Goal: Task Accomplishment & Management: Manage account settings

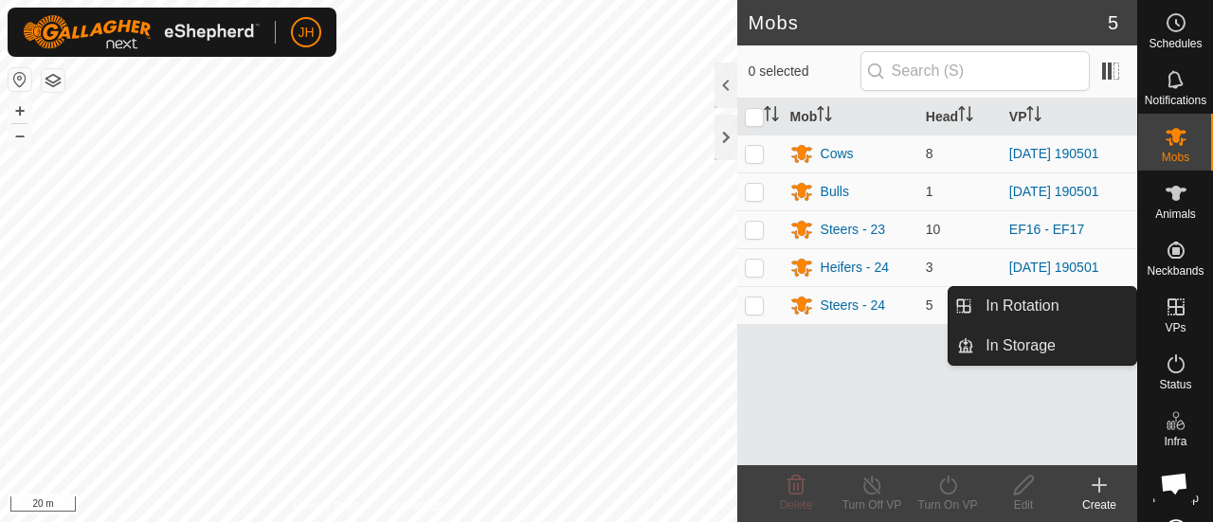
drag, startPoint x: 1165, startPoint y: 331, endPoint x: 1167, endPoint y: 304, distance: 26.7
click at [1167, 304] on icon at bounding box center [1175, 307] width 17 height 17
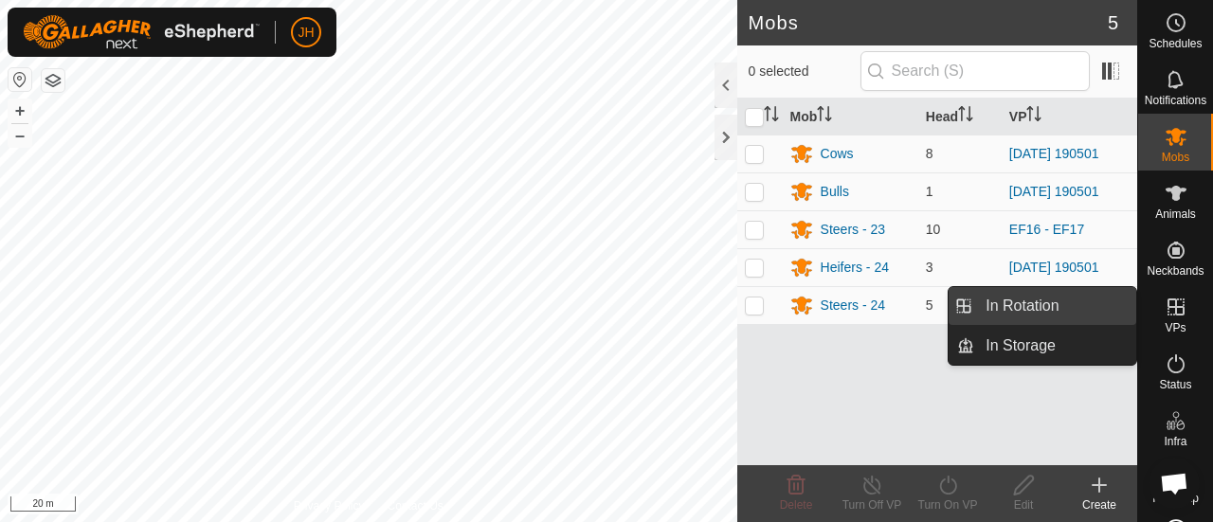
click at [1054, 304] on link "In Rotation" at bounding box center [1055, 306] width 162 height 38
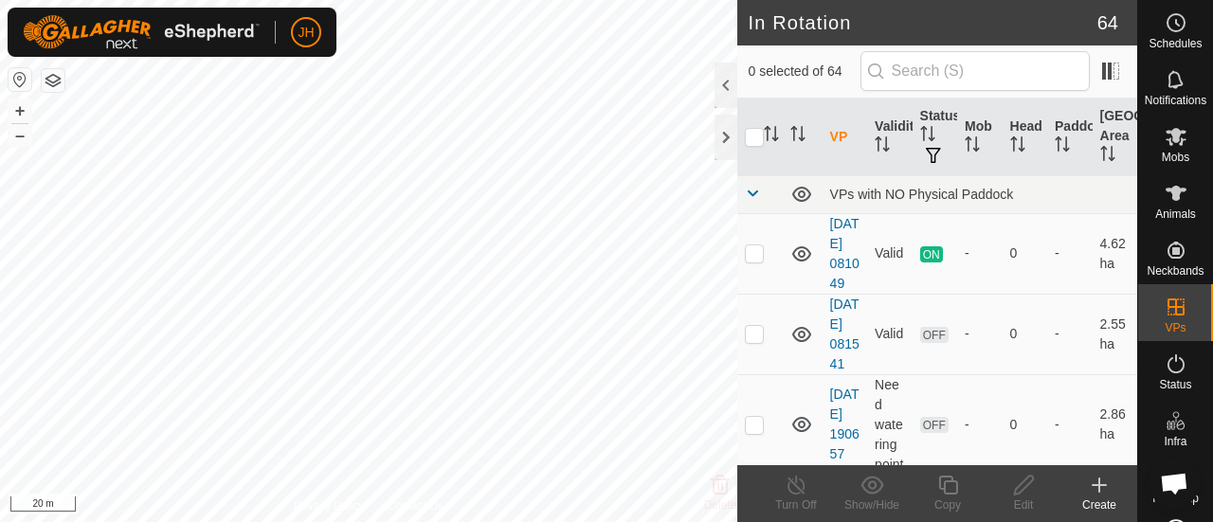
click at [1097, 490] on icon at bounding box center [1099, 485] width 23 height 23
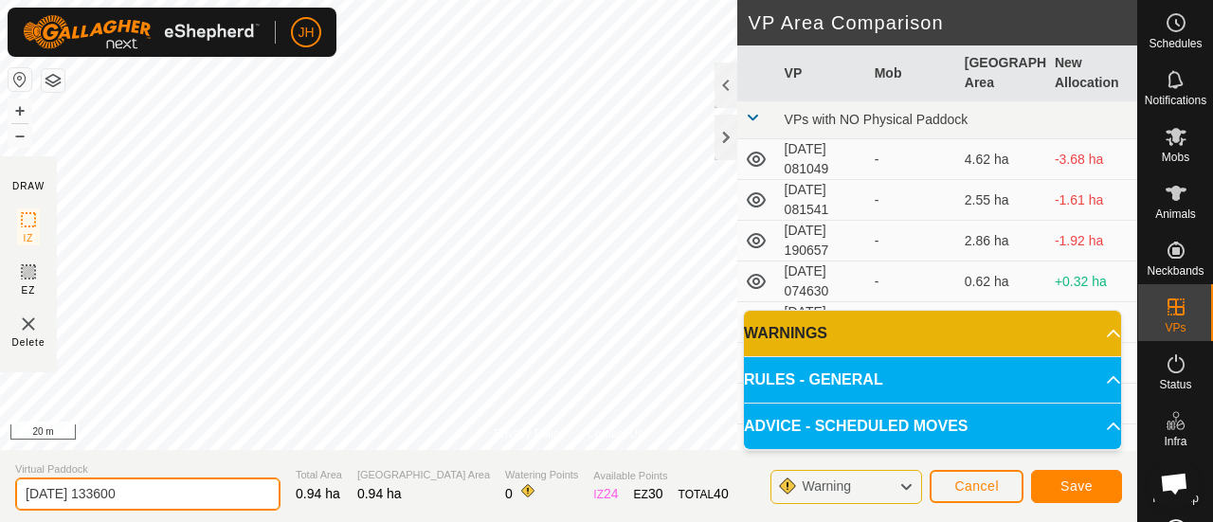
drag, startPoint x: 170, startPoint y: 495, endPoint x: 0, endPoint y: 515, distance: 170.8
click at [0, 515] on section "Virtual Paddock [DATE] 133600 Total Area 0.94 ha Grazing Area 0.94 ha Watering …" at bounding box center [568, 486] width 1137 height 72
type input "d"
type input "DELETE - BENTLEY"
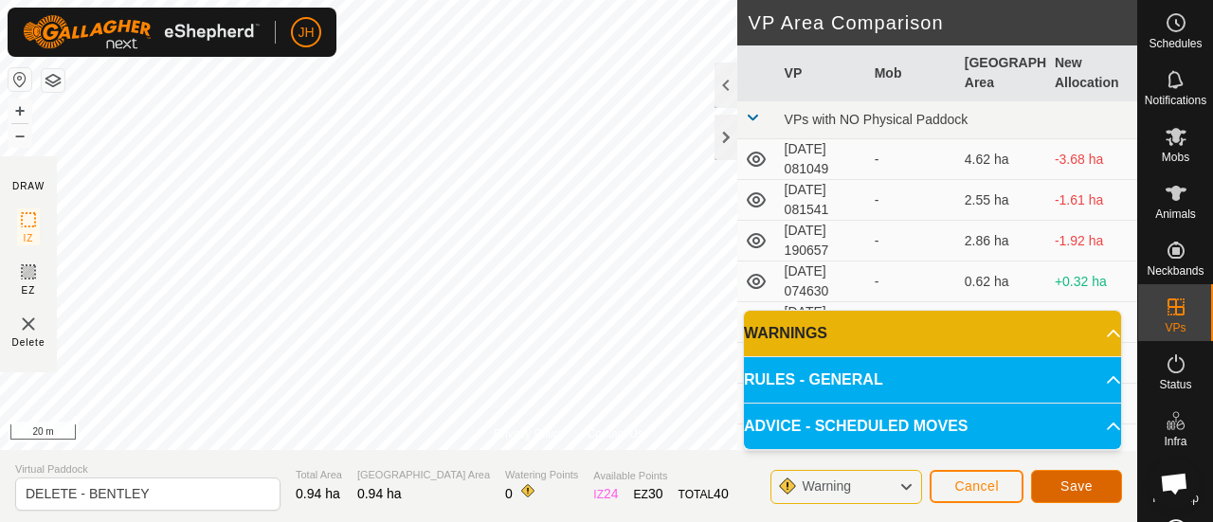
click at [1063, 494] on button "Save" at bounding box center [1076, 486] width 91 height 33
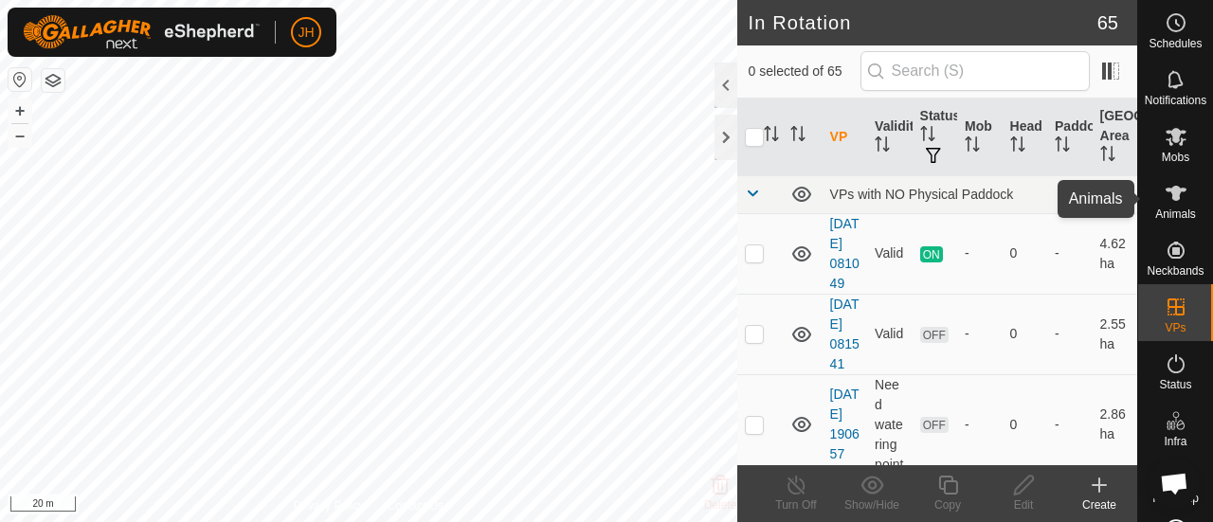
click at [1174, 194] on icon at bounding box center [1176, 193] width 23 height 23
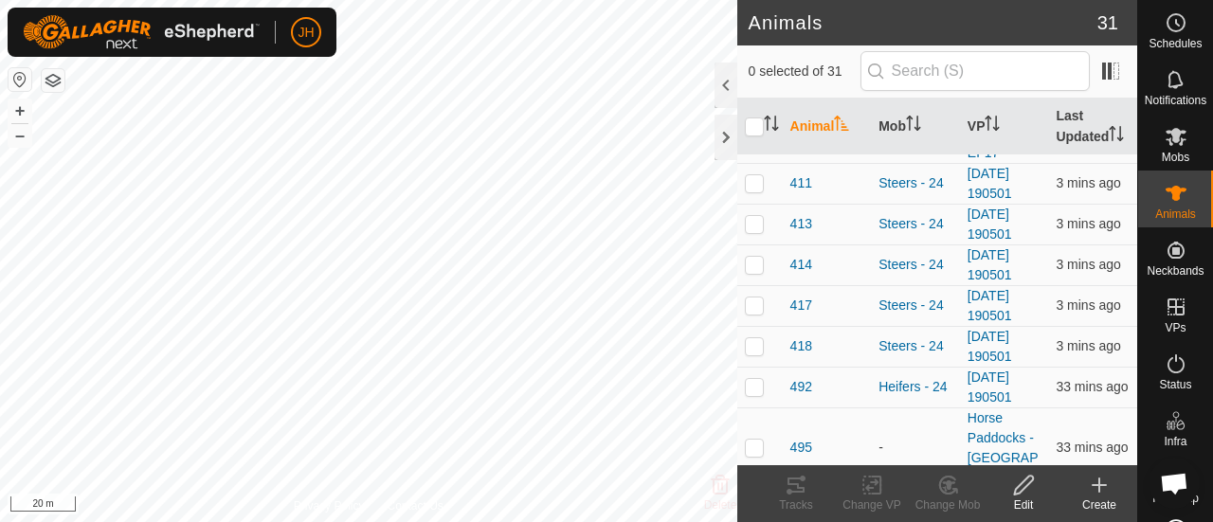
scroll to position [923, 0]
click at [800, 358] on span "418" at bounding box center [801, 348] width 22 height 20
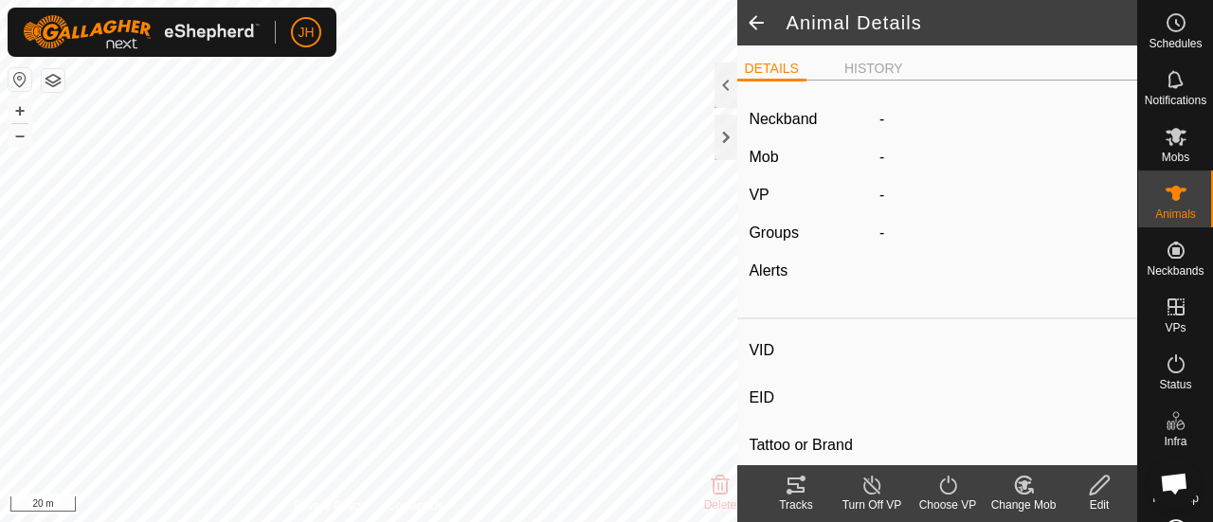
type input "418"
type input "-"
type input "Bentley"
type input "-"
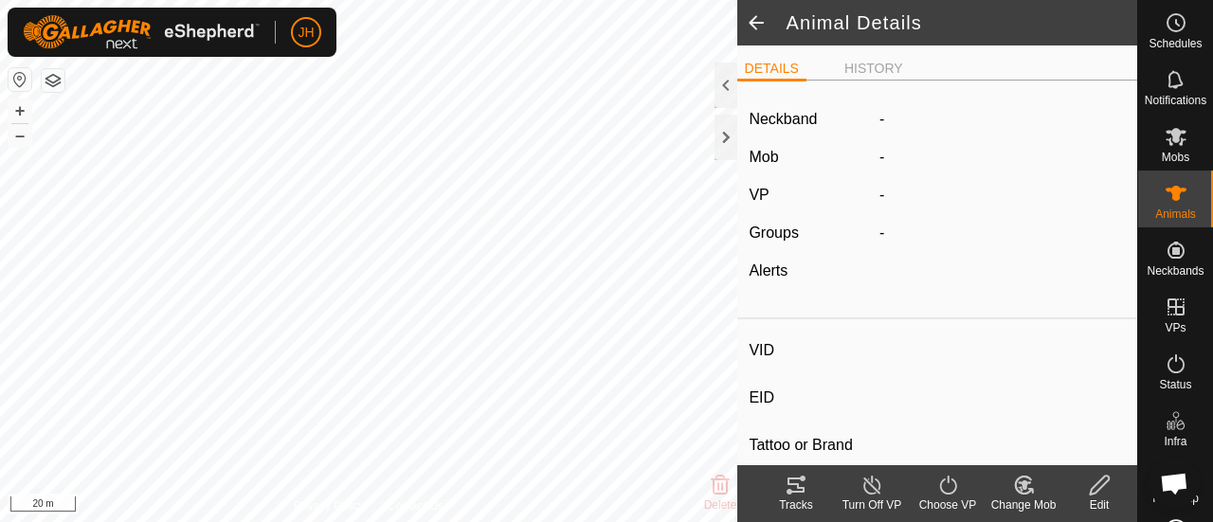
type input "07/2024"
type input "1 year 2 months"
type input "0 kg"
type input "-"
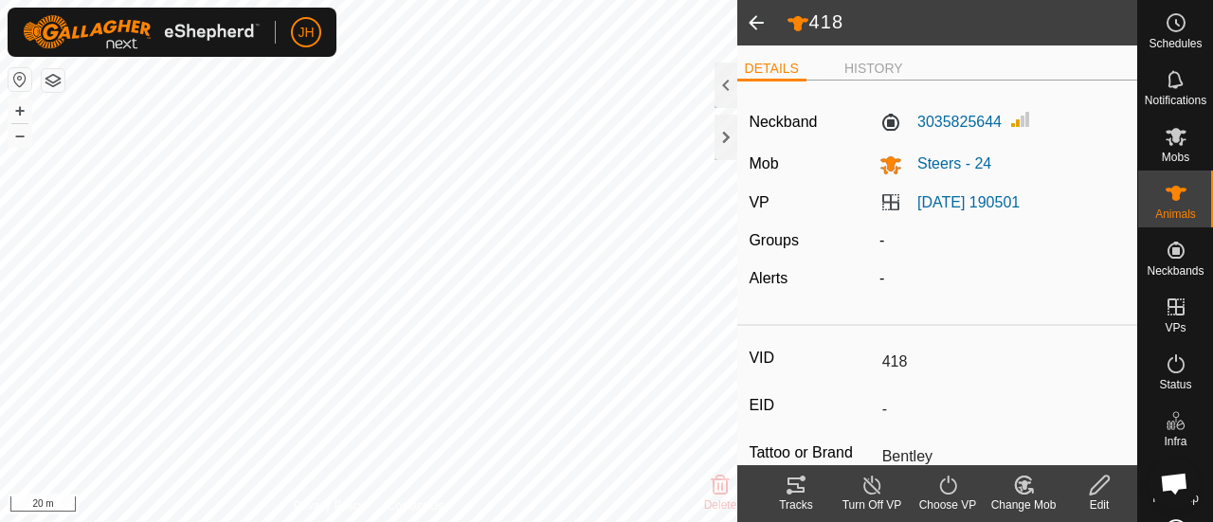
click at [1031, 485] on icon at bounding box center [1024, 485] width 24 height 23
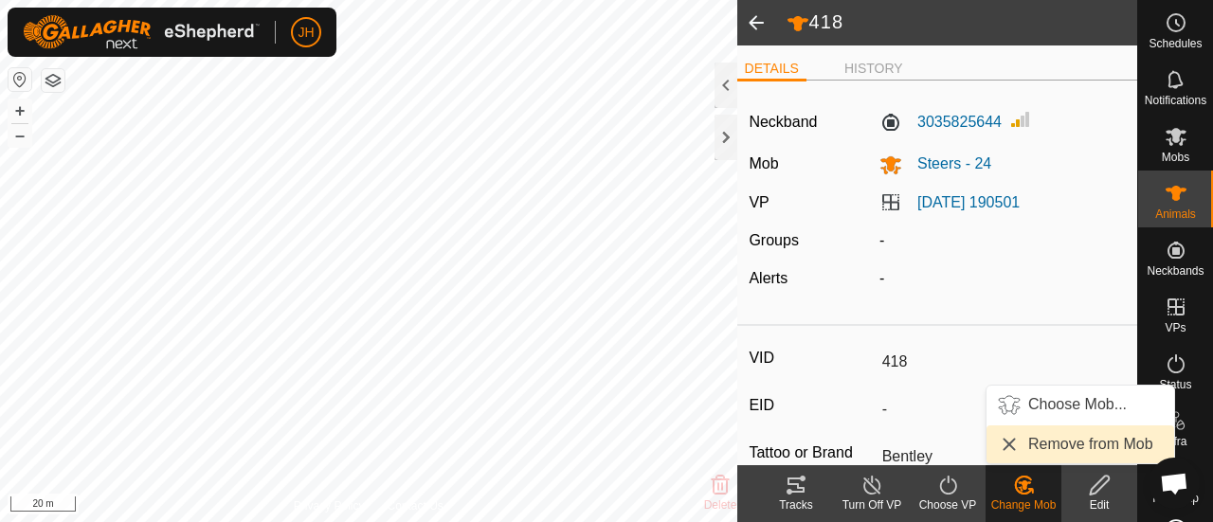
click at [1069, 451] on link "Remove from Mob" at bounding box center [1080, 444] width 188 height 38
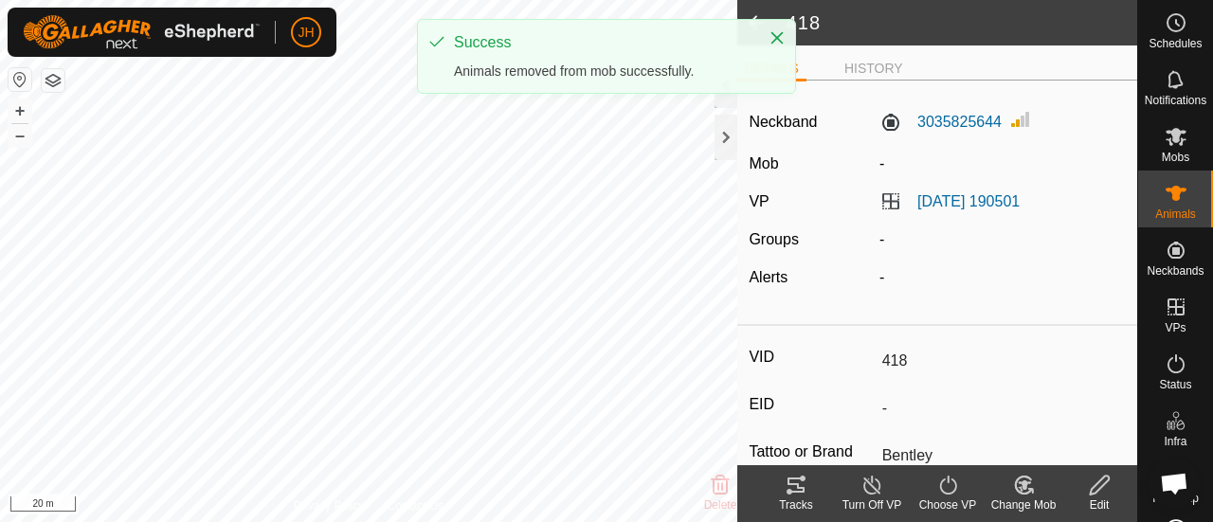
click at [938, 492] on icon at bounding box center [948, 485] width 24 height 23
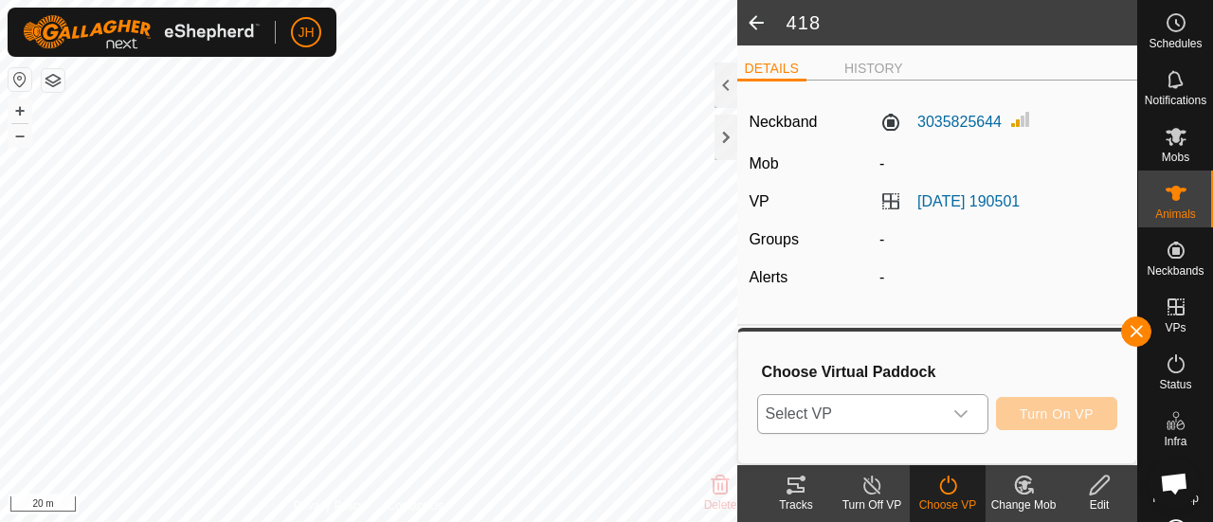
click at [950, 427] on div "dropdown trigger" at bounding box center [961, 414] width 38 height 38
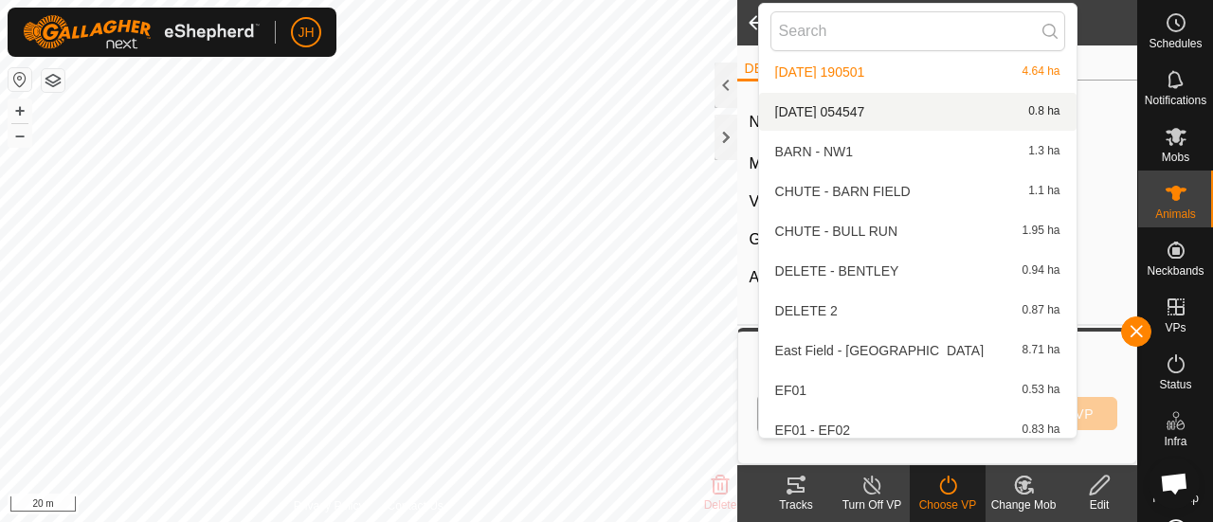
scroll to position [219, 0]
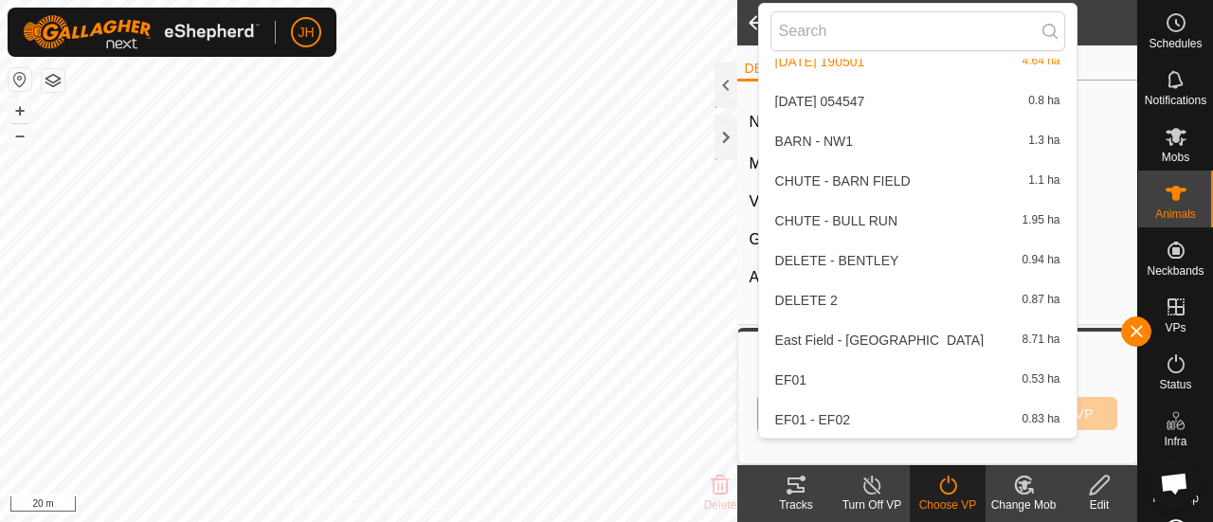
click at [849, 253] on li "DELETE - BENTLEY 0.94 ha" at bounding box center [917, 261] width 317 height 38
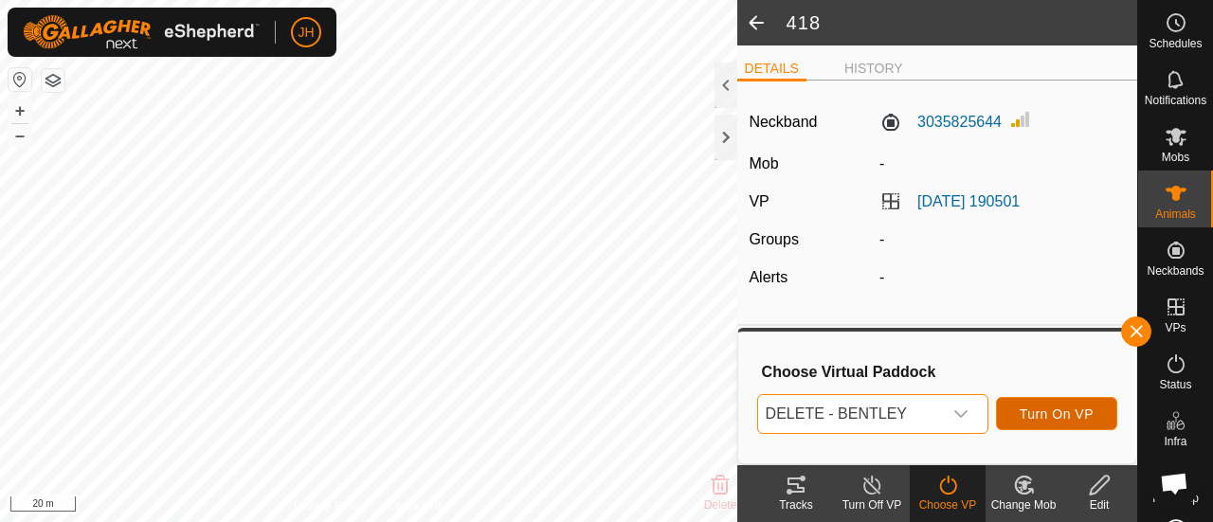
click at [1056, 407] on span "Turn On VP" at bounding box center [1057, 414] width 74 height 15
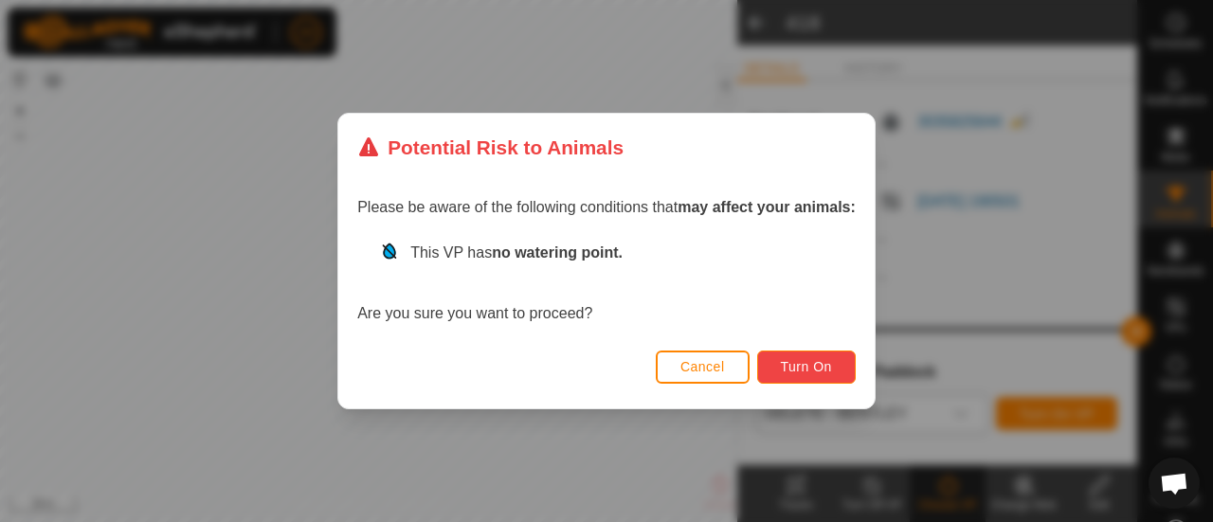
click at [813, 378] on button "Turn On" at bounding box center [806, 367] width 99 height 33
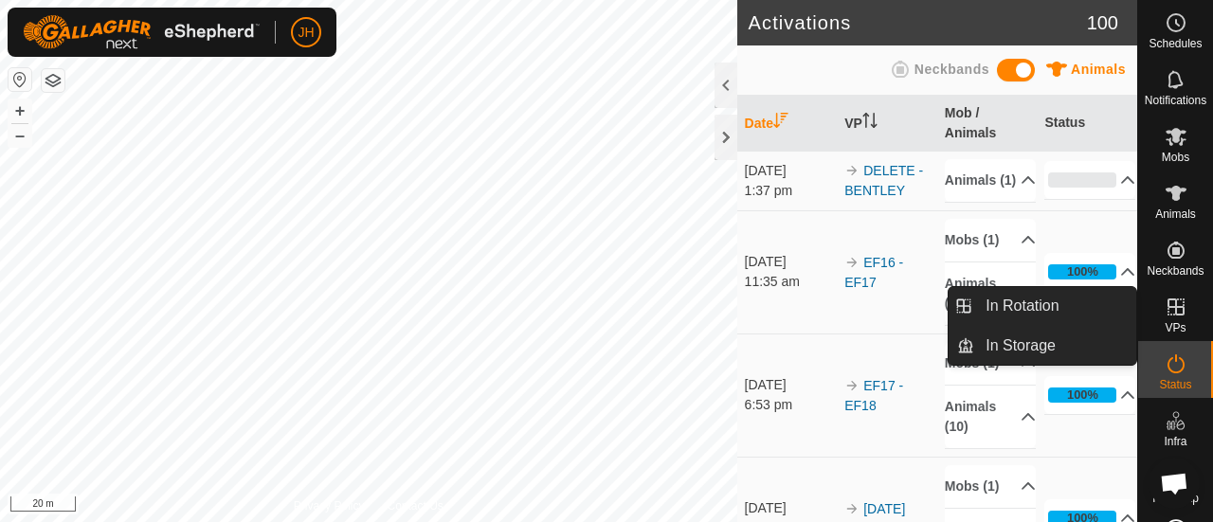
click at [1165, 329] on span "VPs" at bounding box center [1175, 327] width 21 height 11
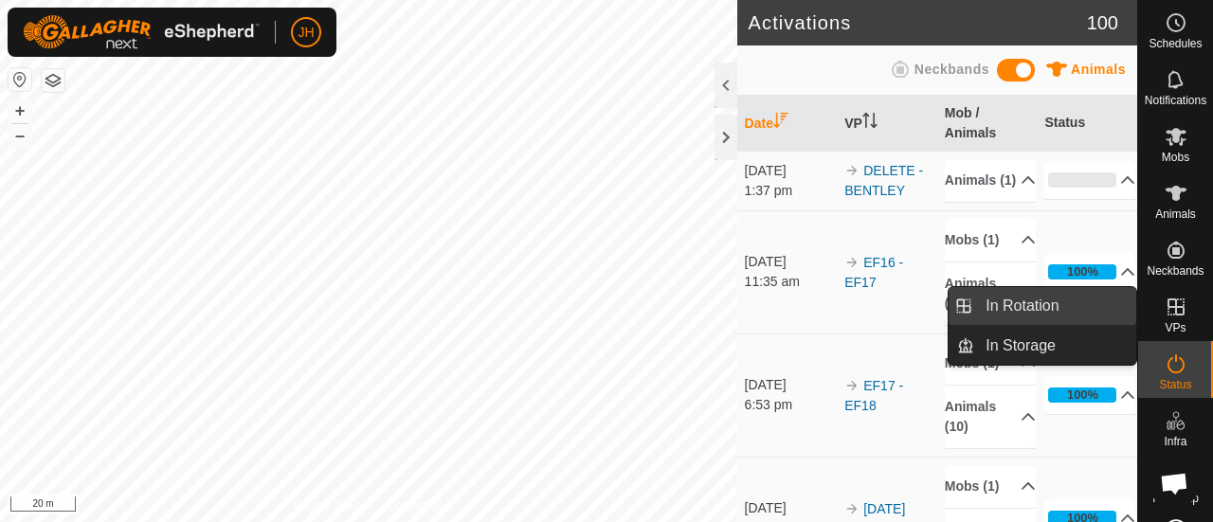
click at [1055, 305] on link "In Rotation" at bounding box center [1055, 306] width 162 height 38
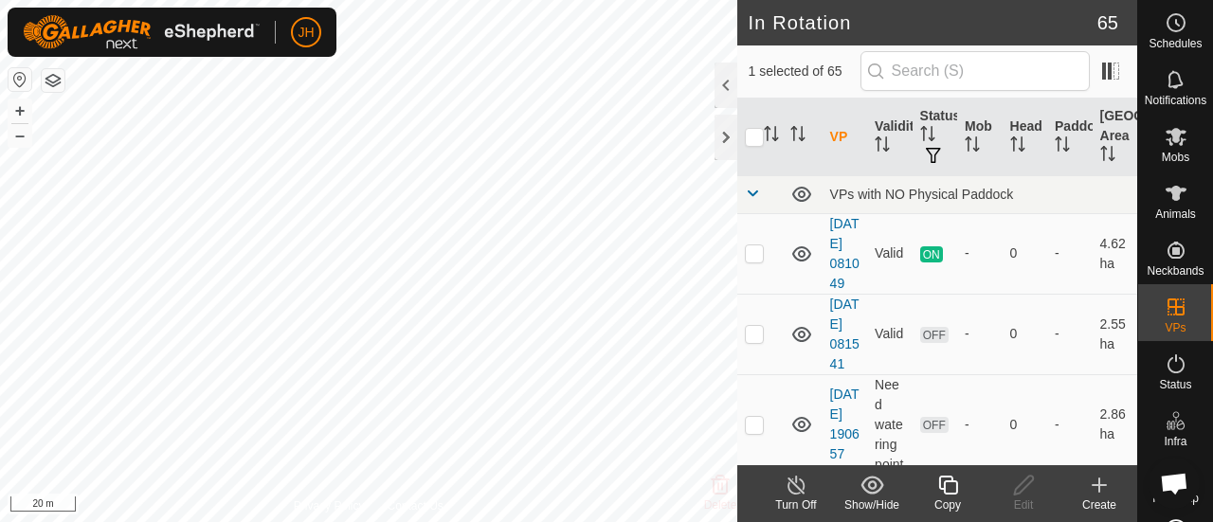
click at [1113, 509] on div "Create" at bounding box center [1099, 505] width 76 height 17
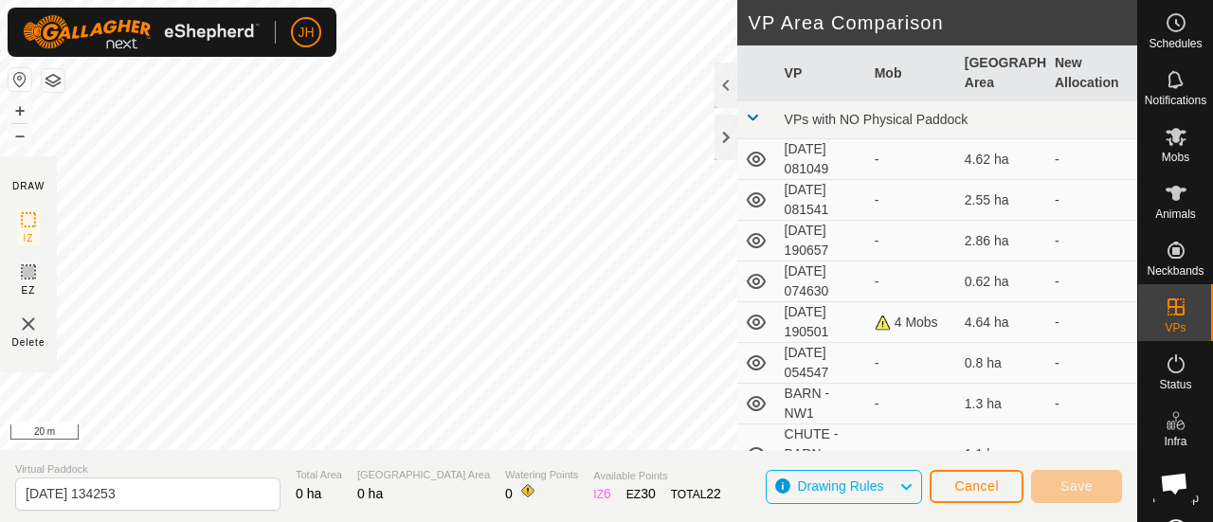
click at [309, 55] on div "JH" at bounding box center [172, 32] width 329 height 49
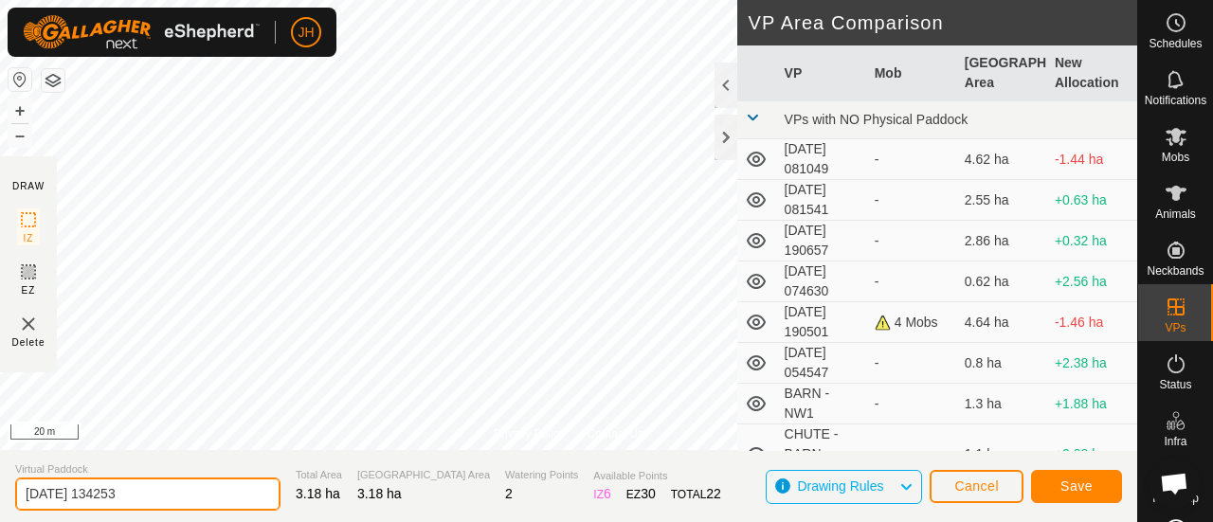
drag, startPoint x: 178, startPoint y: 488, endPoint x: 0, endPoint y: 526, distance: 182.1
click at [0, 521] on html "JH Schedules Notifications Mobs Animals Neckbands VPs Status Infra Heatmap Help…" at bounding box center [606, 261] width 1213 height 522
type input "d"
type input "DELETE - MAIN HERD"
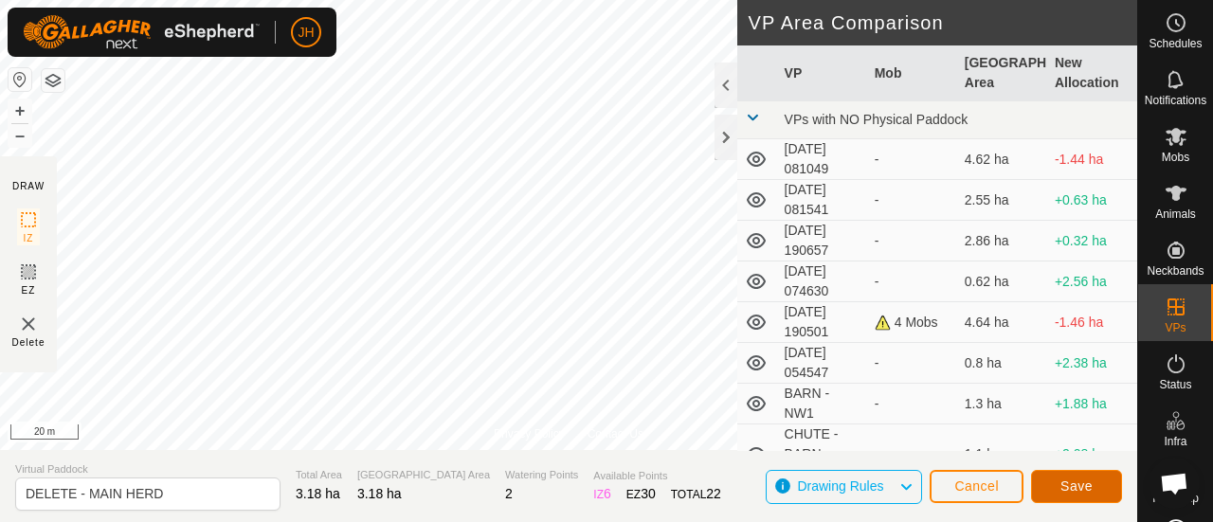
click at [1077, 490] on span "Save" at bounding box center [1076, 486] width 32 height 15
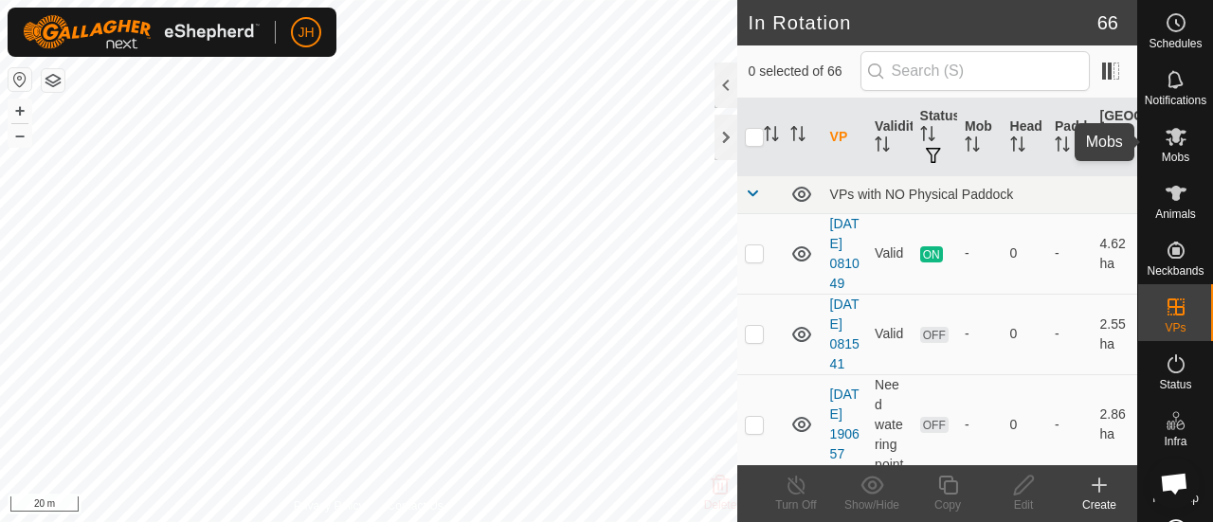
click at [1173, 141] on icon at bounding box center [1176, 137] width 21 height 18
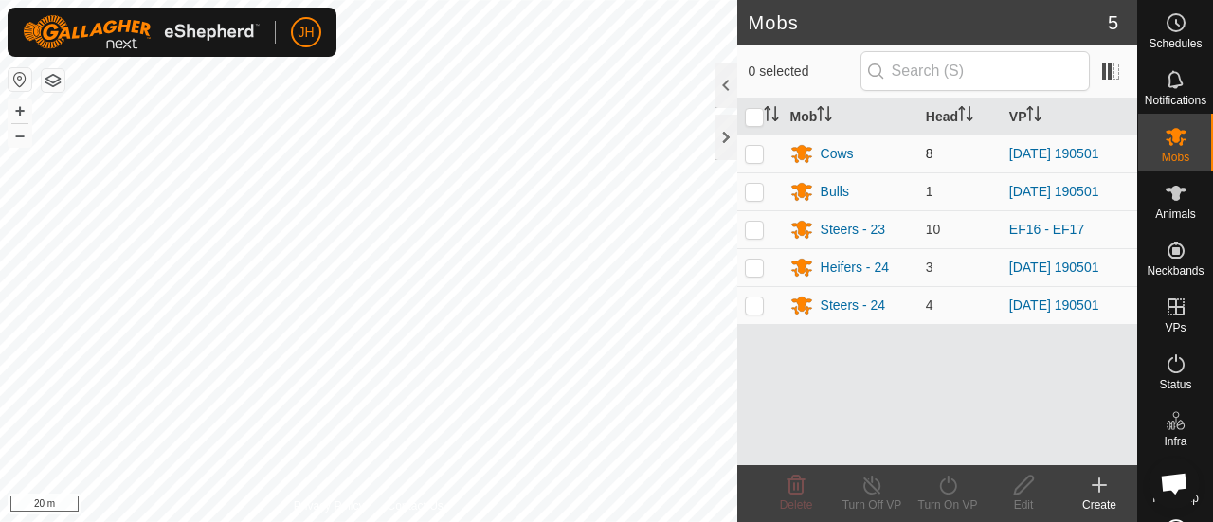
click at [750, 160] on td at bounding box center [759, 154] width 45 height 38
checkbox input "true"
click at [752, 192] on p-checkbox at bounding box center [754, 191] width 19 height 15
checkbox input "true"
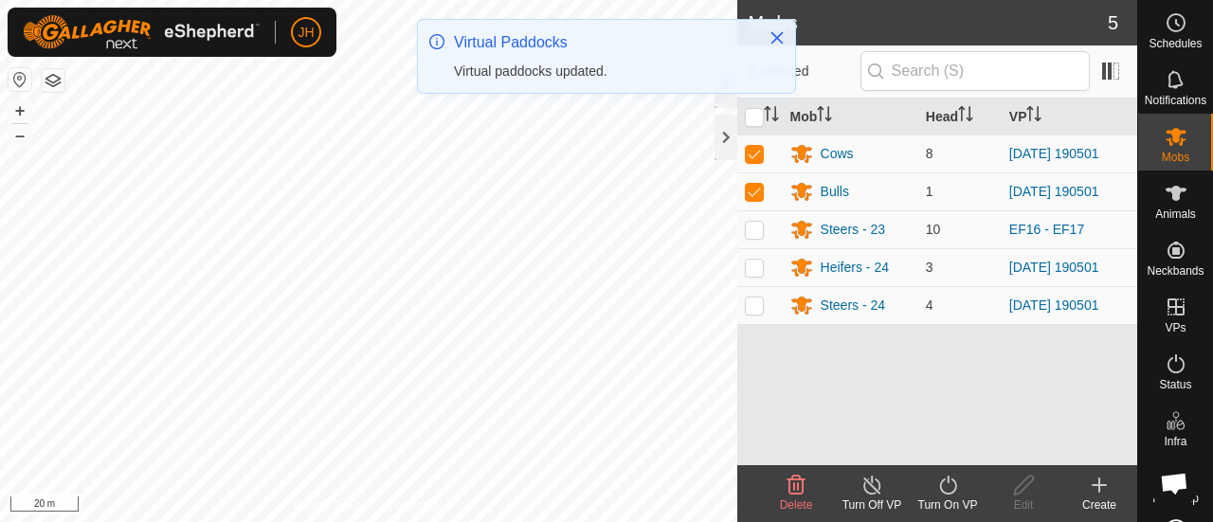
click at [752, 267] on p-checkbox at bounding box center [754, 267] width 19 height 15
checkbox input "true"
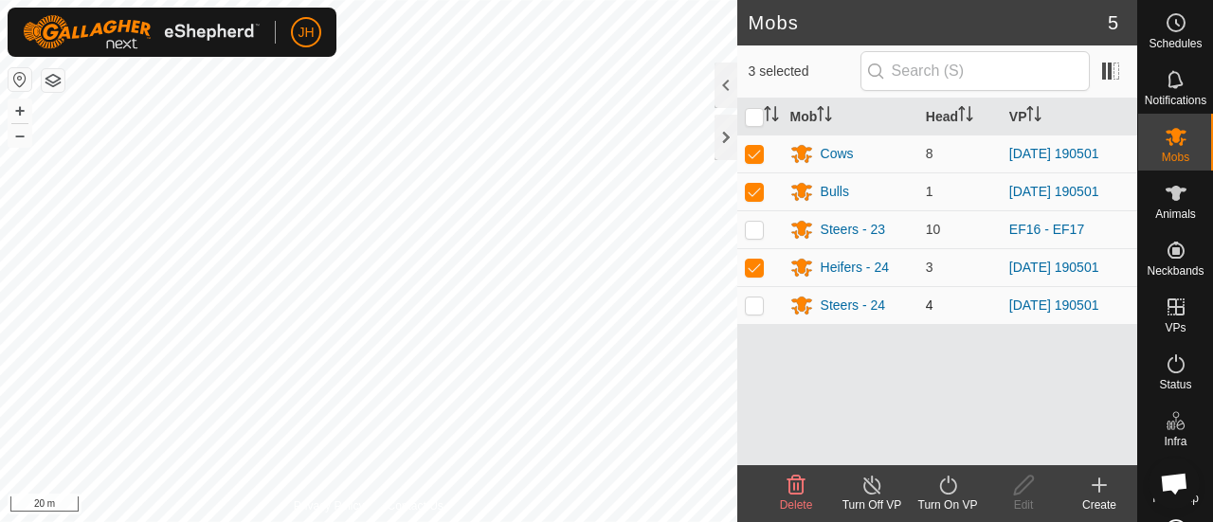
click at [751, 308] on p-checkbox at bounding box center [754, 305] width 19 height 15
checkbox input "true"
click at [940, 498] on div "Turn On VP" at bounding box center [948, 505] width 76 height 17
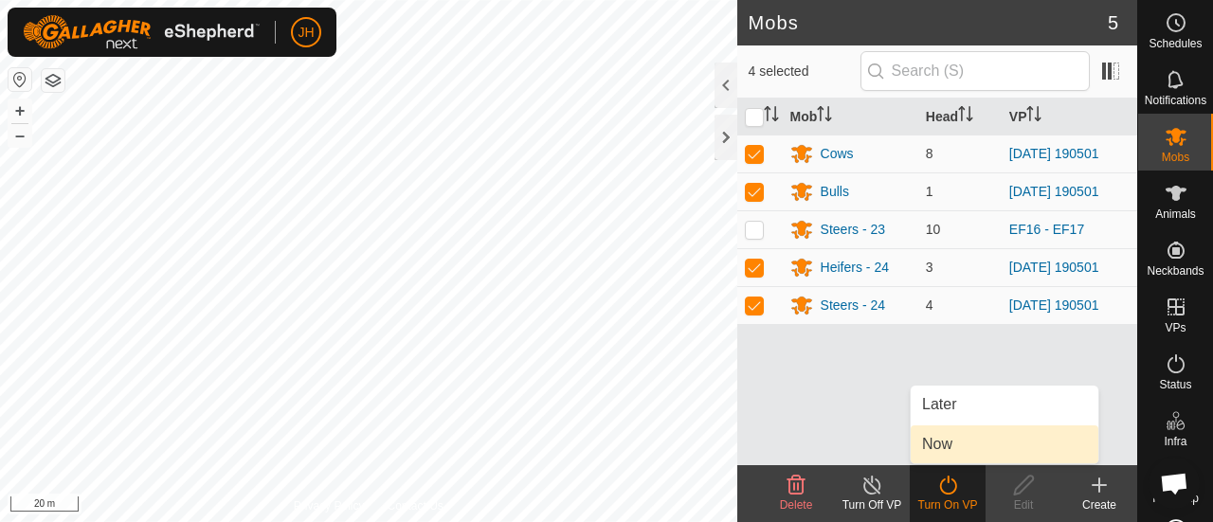
click at [944, 452] on link "Now" at bounding box center [1005, 444] width 188 height 38
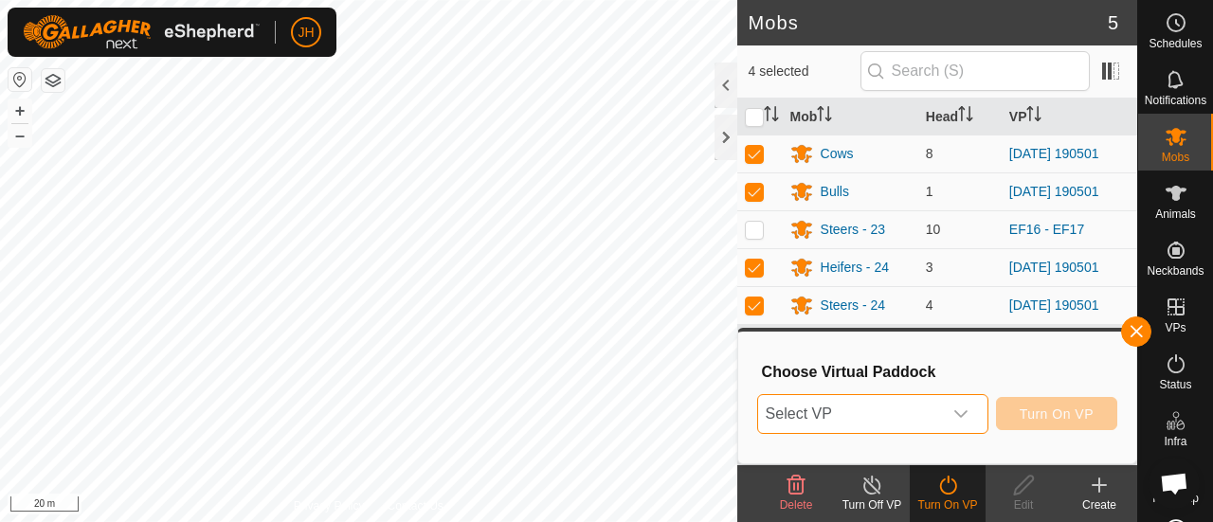
click at [885, 429] on span "Select VP" at bounding box center [850, 414] width 184 height 38
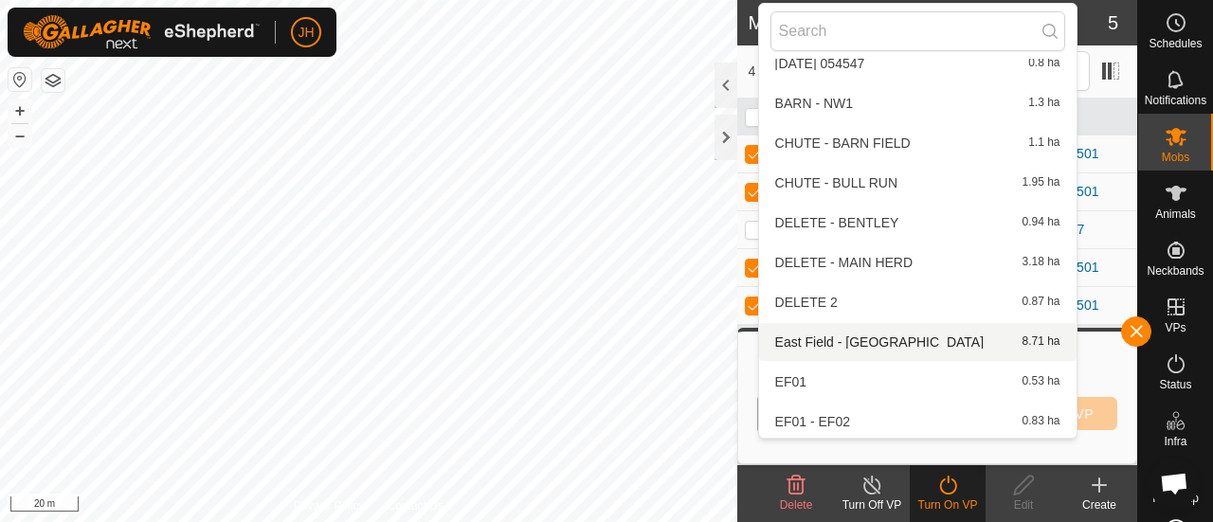
scroll to position [258, 0]
click at [847, 266] on li "DELETE - MAIN HERD 3.18 ha" at bounding box center [917, 262] width 317 height 38
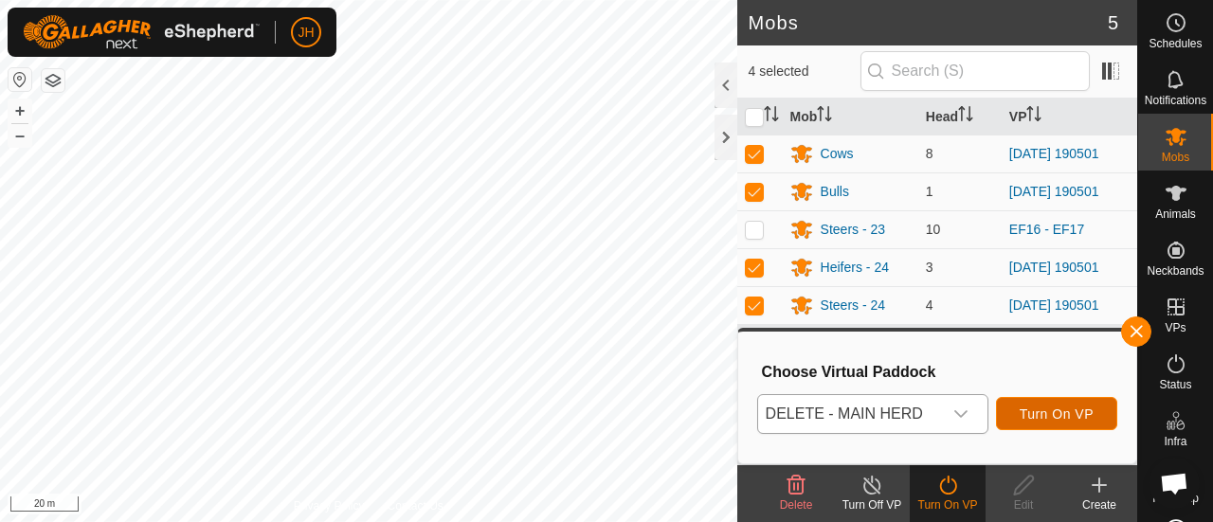
click at [1042, 408] on span "Turn On VP" at bounding box center [1057, 414] width 74 height 15
